Goal: Complete application form: Complete application form

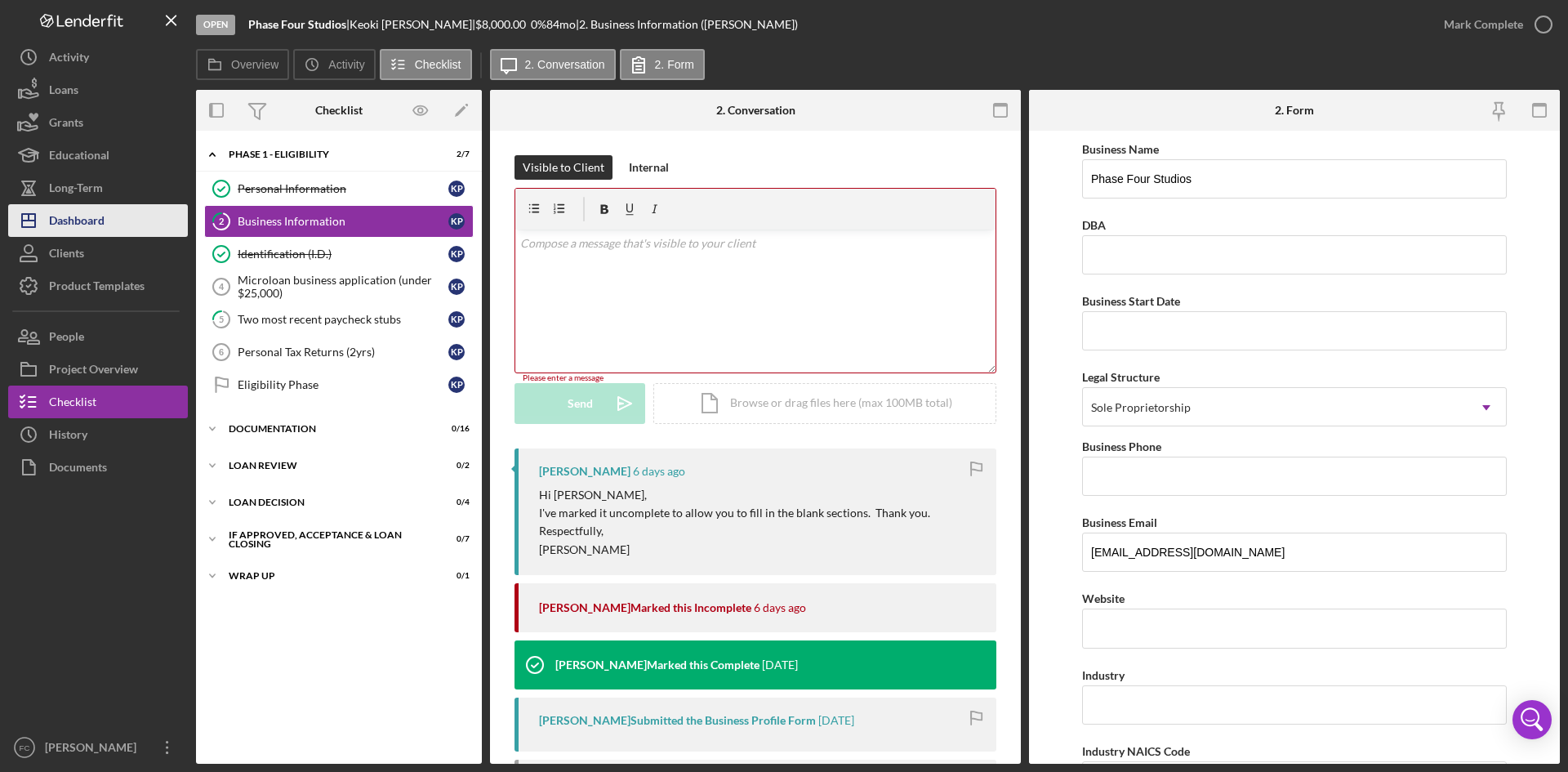
click at [82, 230] on div "Dashboard" at bounding box center [77, 222] width 56 height 37
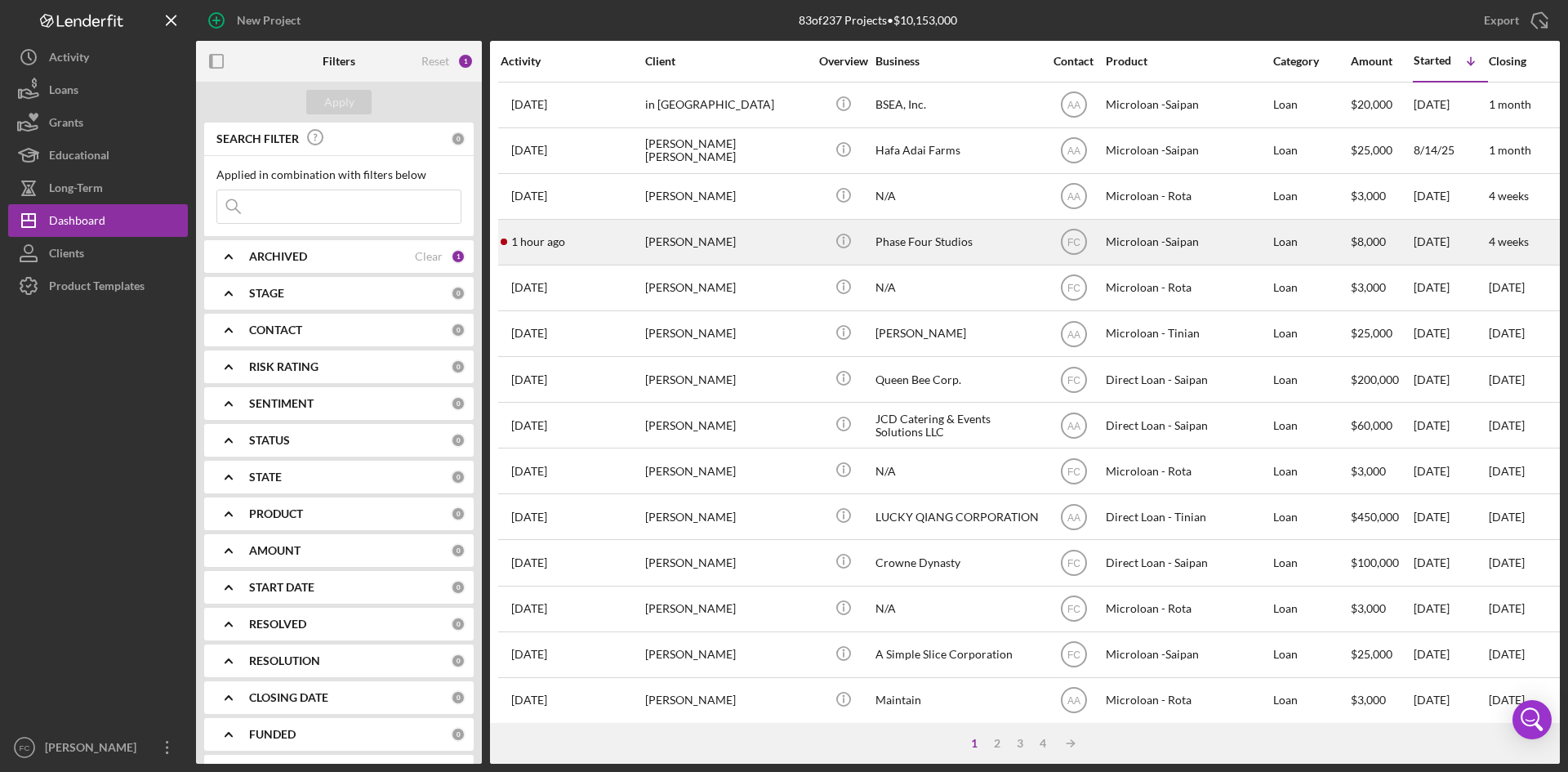
click at [698, 244] on div "[PERSON_NAME]" at bounding box center [726, 242] width 164 height 44
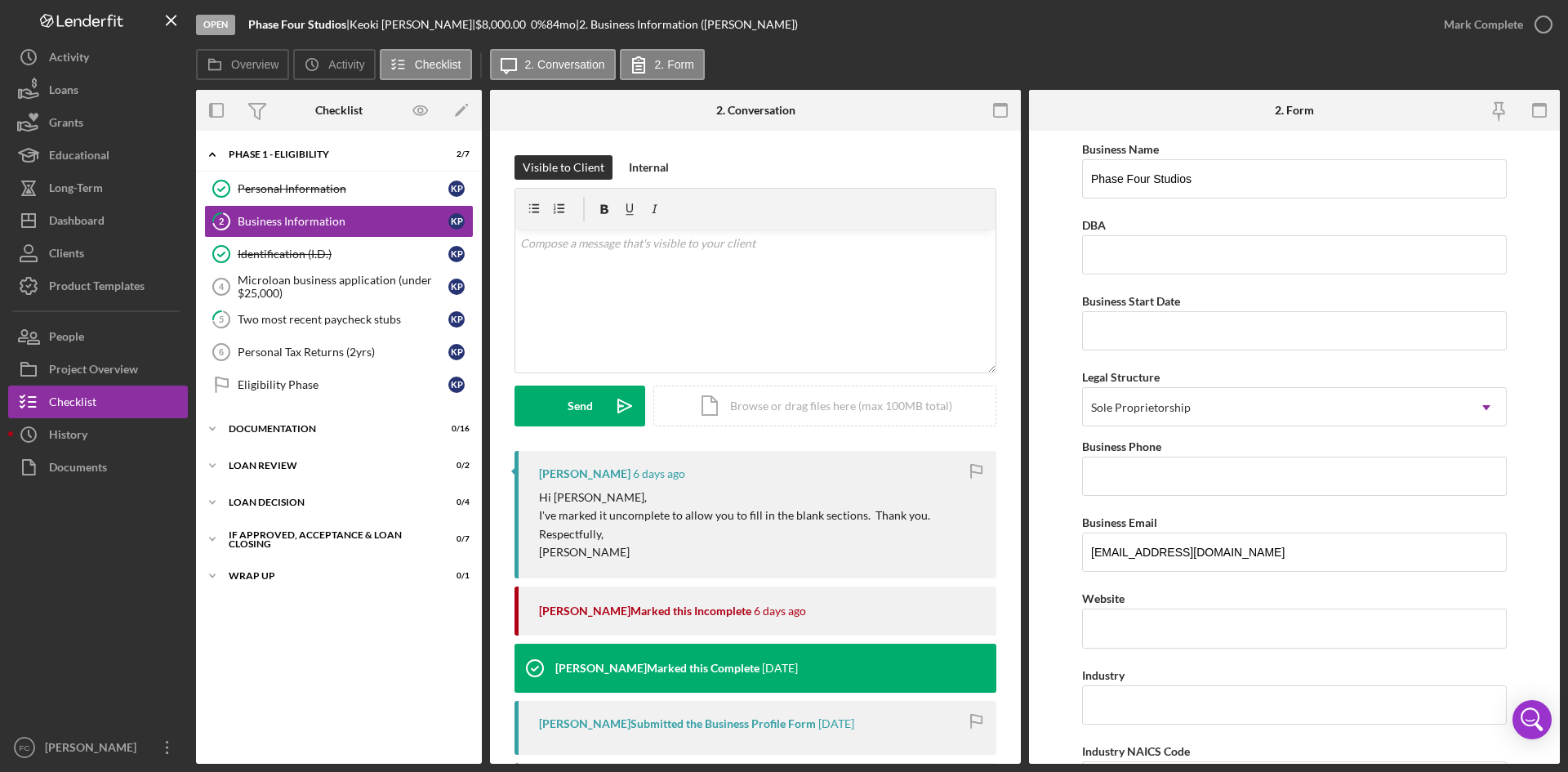
type input "Phase Four Studios"
type input "[PHONE_NUMBER]"
type input "[DOMAIN_NAME]"
type input "Sound Recording Studios"
type input "512240"
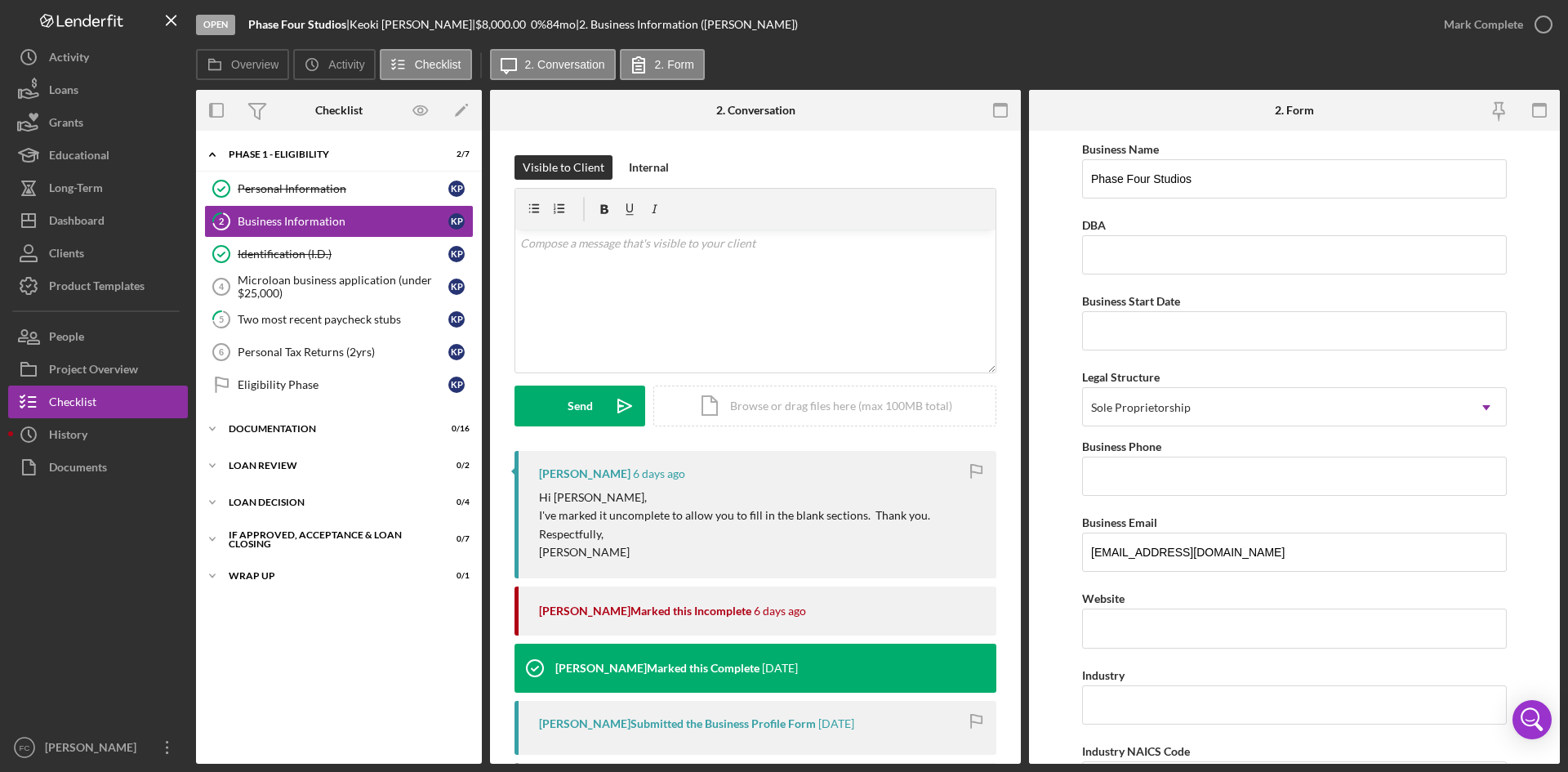
type input "$30,290"
type input "0"
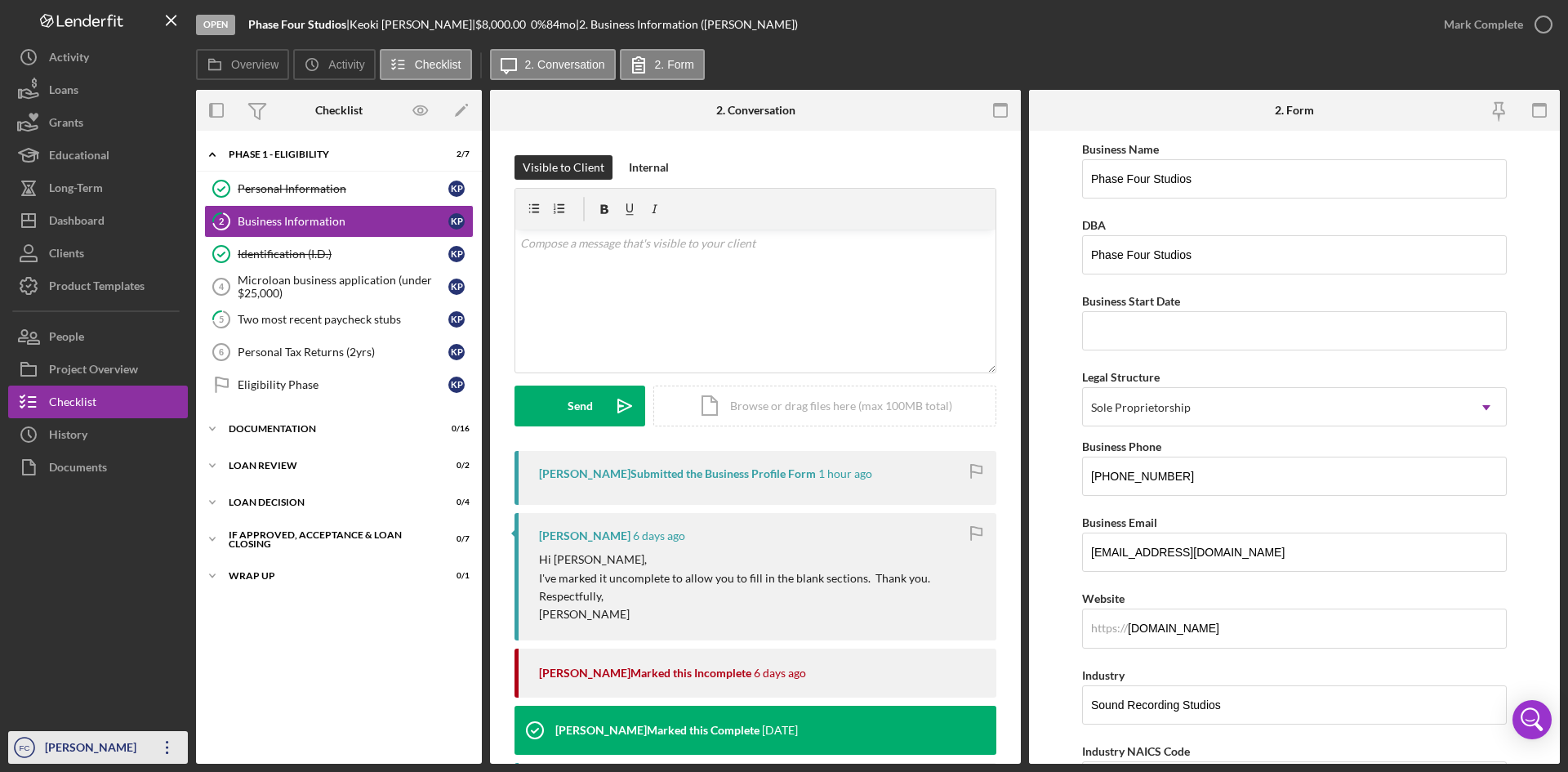
click at [58, 736] on div "[PERSON_NAME]" at bounding box center [94, 749] width 106 height 37
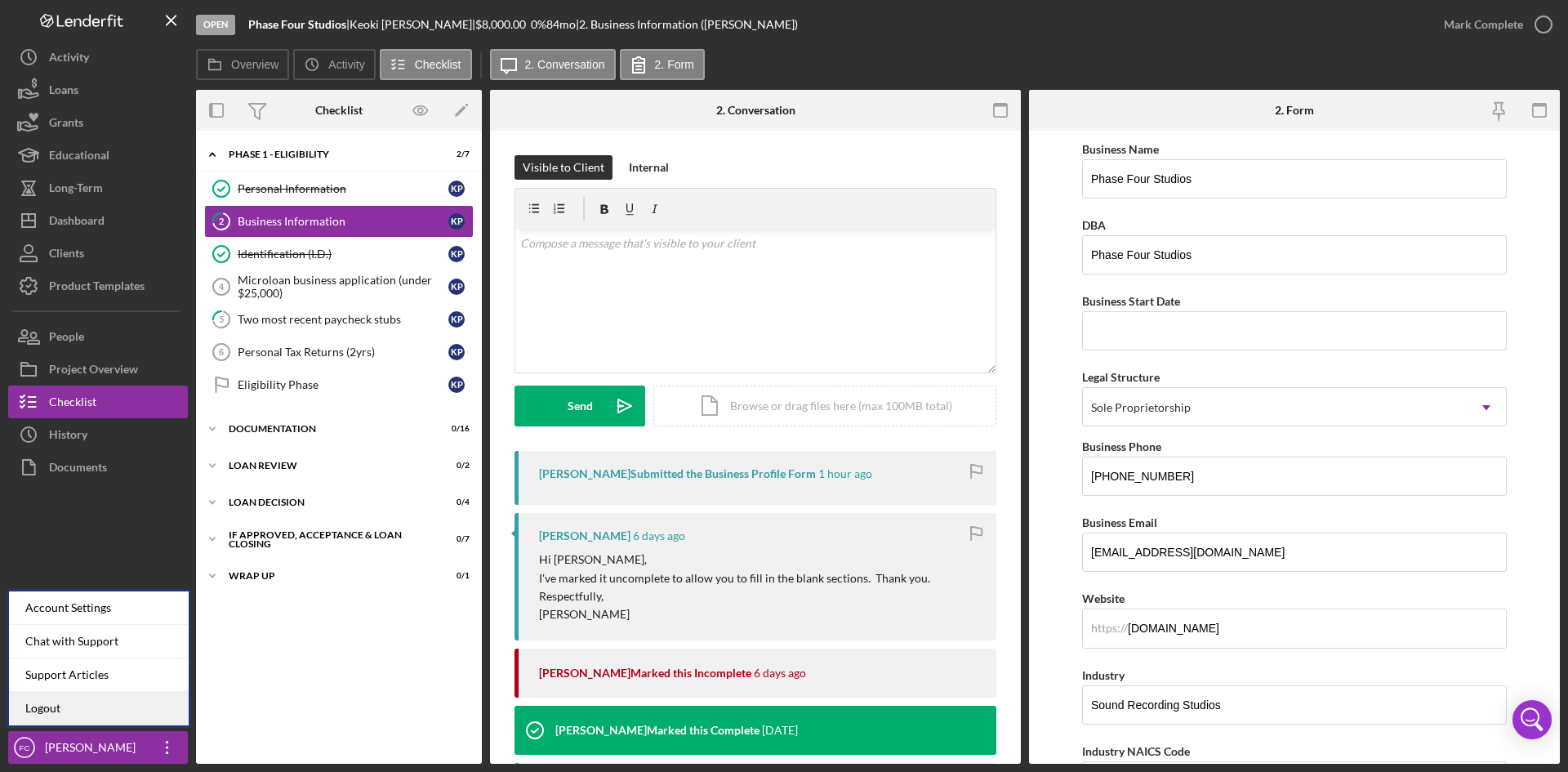
click at [67, 706] on link "Logout" at bounding box center [99, 709] width 179 height 34
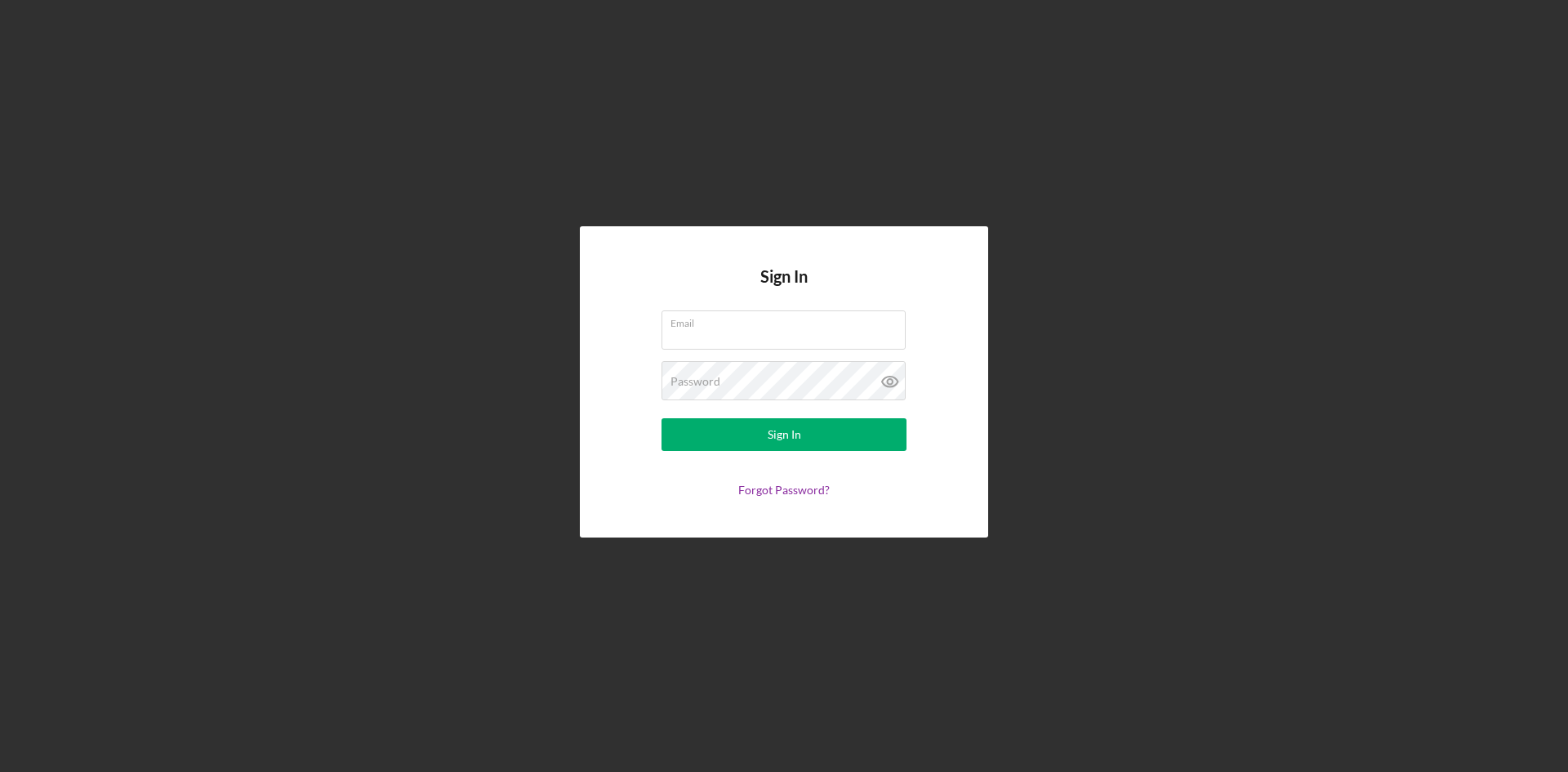
type input "[PERSON_NAME][EMAIL_ADDRESS][DOMAIN_NAME]"
